Goal: Check status: Check status

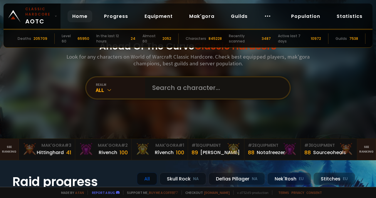
click at [182, 90] on input "text" at bounding box center [215, 87] width 134 height 21
type input "boomkinagain"
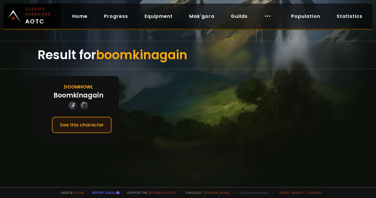
click at [82, 119] on button "See this character" at bounding box center [82, 125] width 60 height 17
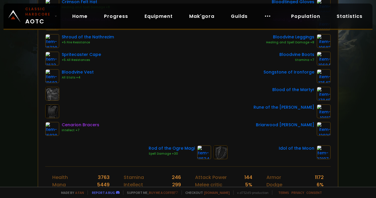
scroll to position [147, 0]
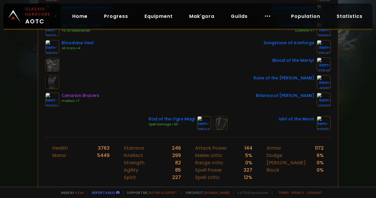
click at [1, 62] on div "Scan character a few seconds ago Doomhowl Boomkinagain Night Elf Druid 60 guild…" at bounding box center [188, 93] width 376 height 187
click at [1, 63] on div "Scan character a few seconds ago Doomhowl Boomkinagain Night Elf Druid 60 guild…" at bounding box center [188, 93] width 376 height 187
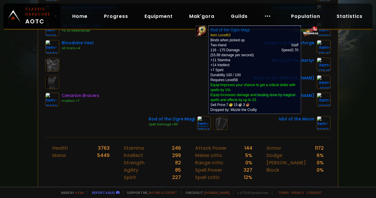
scroll to position [0, 0]
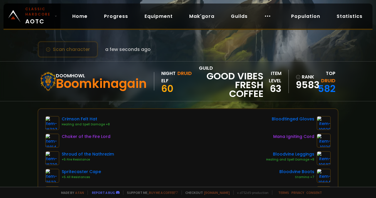
click at [132, 82] on div "Boomkinagain" at bounding box center [101, 84] width 91 height 9
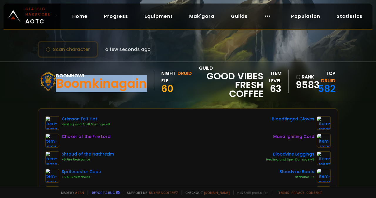
click at [132, 82] on div "Boomkinagain" at bounding box center [101, 84] width 91 height 9
copy div "Boomkinagain"
